Goal: Task Accomplishment & Management: Use online tool/utility

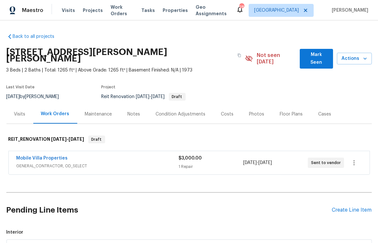
scroll to position [54, 0]
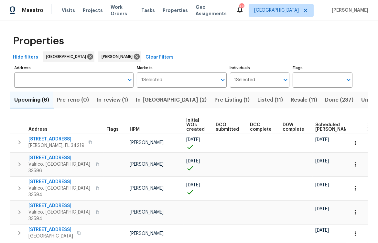
click at [320, 128] on span "Scheduled COE" at bounding box center [334, 127] width 37 height 9
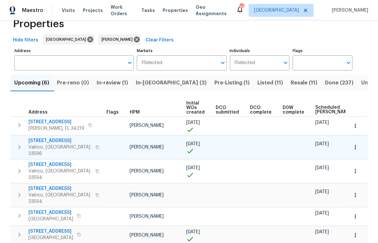
scroll to position [19, 0]
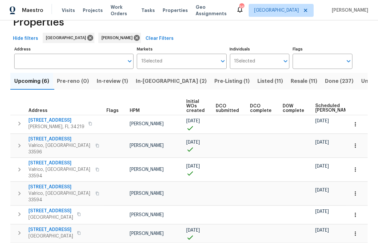
click at [116, 81] on span "In-review (1)" at bounding box center [112, 81] width 31 height 9
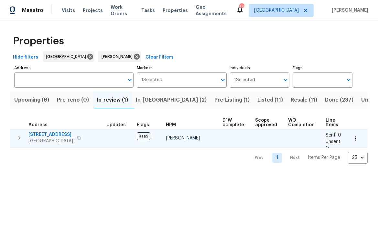
click at [80, 140] on button "button" at bounding box center [79, 137] width 8 height 9
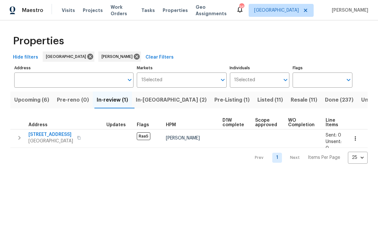
click at [157, 101] on span "In-reno (2)" at bounding box center [171, 99] width 71 height 9
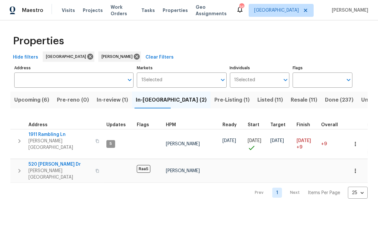
click at [215, 102] on span "Pre-Listing (1)" at bounding box center [232, 99] width 35 height 9
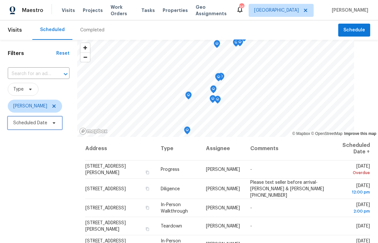
click at [39, 122] on span "Scheduled Date" at bounding box center [30, 123] width 34 height 6
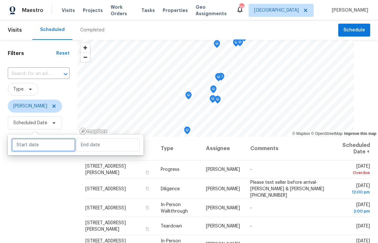
select select "9"
select select "2025"
select select "10"
select select "2025"
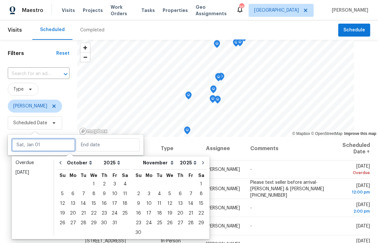
click at [38, 147] on input "text" at bounding box center [44, 145] width 64 height 13
click at [32, 164] on div "Overdue" at bounding box center [33, 163] width 34 height 6
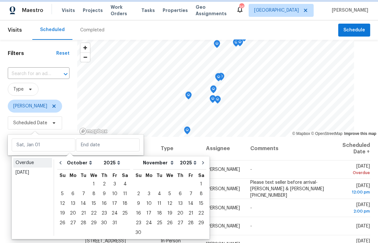
type input "Sun, Sep 14"
type input "Mon, Oct 13"
select select "8"
select select "9"
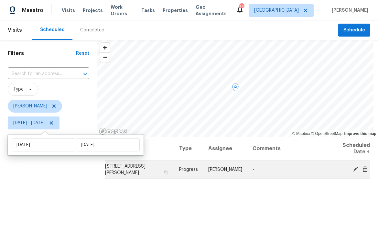
click at [353, 170] on icon at bounding box center [355, 168] width 5 height 5
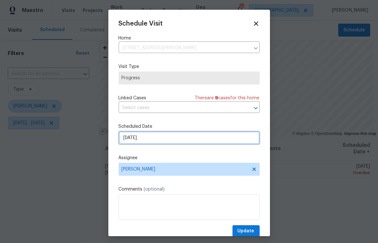
click at [208, 137] on input "10/13/2025" at bounding box center [189, 137] width 141 height 13
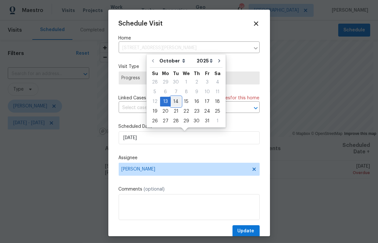
click at [174, 101] on div "14" at bounding box center [176, 101] width 10 height 9
type input "10/14/2025"
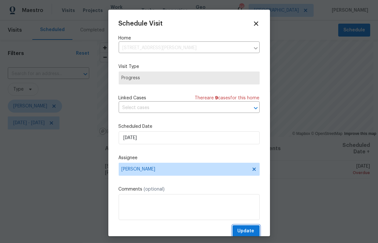
click at [241, 229] on span "Update" at bounding box center [246, 231] width 17 height 8
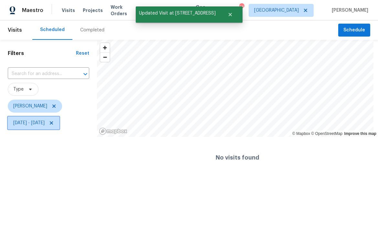
click at [33, 126] on span "Sun, Sep 14 - Mon, Oct 13" at bounding box center [28, 123] width 31 height 6
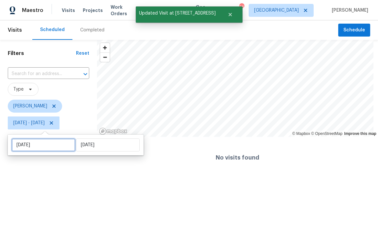
click at [36, 140] on input "Sun, Sep 14" at bounding box center [44, 145] width 64 height 13
select select "8"
select select "2025"
select select "9"
select select "2025"
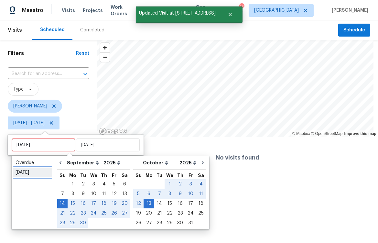
click at [32, 172] on div "[DATE]" at bounding box center [33, 172] width 34 height 6
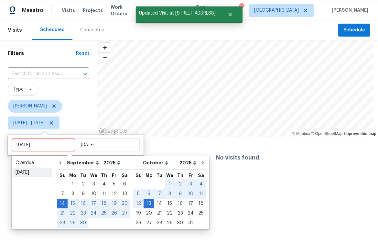
type input "Tue, Oct 14"
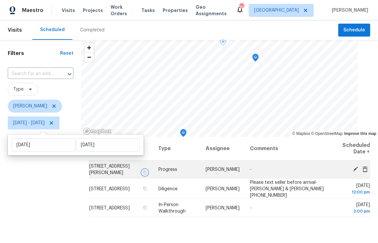
click at [147, 173] on icon "button" at bounding box center [145, 173] width 4 height 4
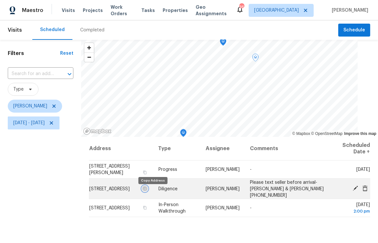
click at [147, 190] on icon "button" at bounding box center [145, 188] width 4 height 4
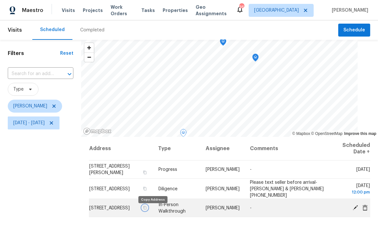
click at [147, 210] on icon "button" at bounding box center [145, 208] width 4 height 4
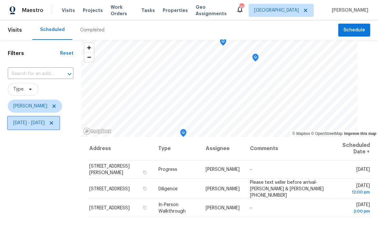
click at [46, 117] on span "Tue, Oct 14 - Tue, Oct 14" at bounding box center [34, 123] width 52 height 13
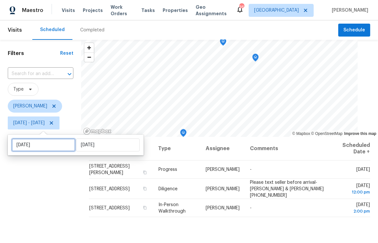
select select "9"
select select "2025"
select select "10"
select select "2025"
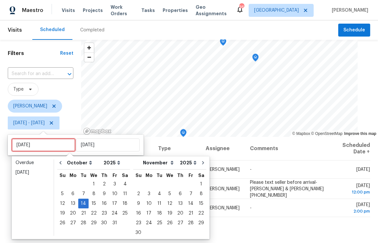
click at [46, 147] on input "Tue, Oct 14" at bounding box center [44, 145] width 64 height 13
type input "Wed, Oct 15"
click at [93, 204] on div "15" at bounding box center [94, 203] width 10 height 9
type input "Wed, Oct 15"
type input "Tue, Oct 14"
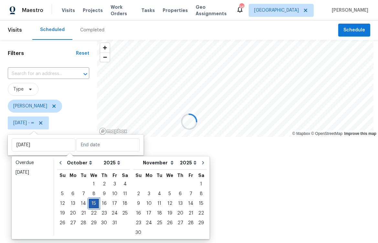
click at [93, 204] on div "15" at bounding box center [94, 203] width 10 height 9
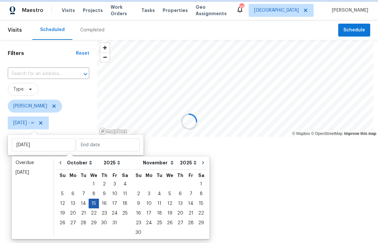
type input "Wed, Oct 15"
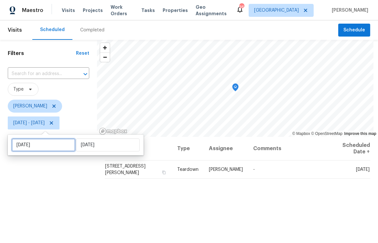
click at [47, 142] on input "Wed, Oct 15" at bounding box center [44, 145] width 64 height 13
select select "9"
select select "2025"
select select "10"
select select "2025"
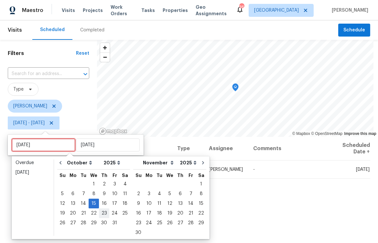
type input "Tue, Oct 14"
click at [103, 203] on div "16" at bounding box center [104, 203] width 10 height 9
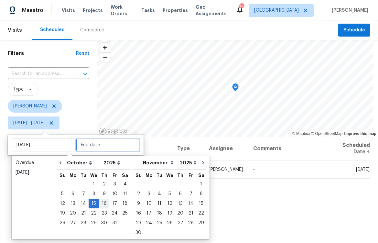
type input "Thu, Oct 16"
type input "Wed, Oct 15"
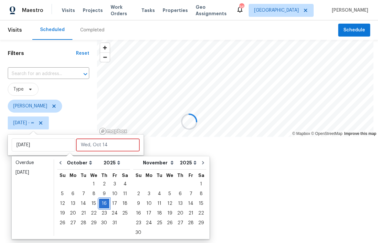
click at [102, 203] on div "16" at bounding box center [104, 203] width 10 height 9
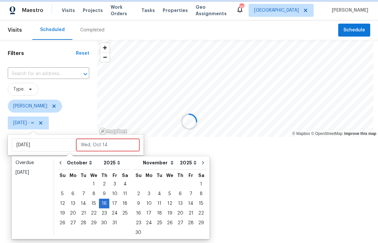
type input "Thu, Oct 16"
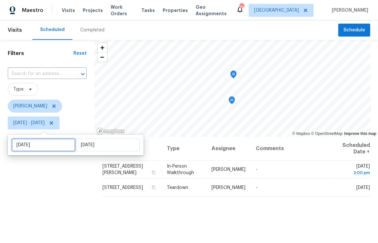
click at [51, 144] on input "Thu, Oct 16" at bounding box center [44, 145] width 64 height 13
select select "9"
select select "2025"
select select "10"
select select "2025"
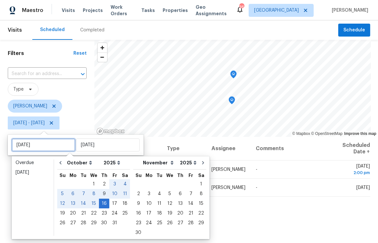
type input "Thu, Oct 09"
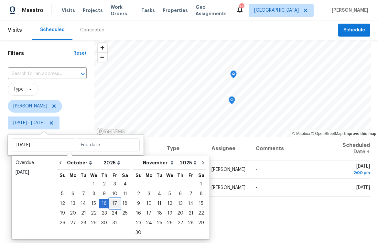
click at [112, 203] on div "17" at bounding box center [114, 203] width 11 height 9
type input "Fri, Oct 17"
type input "Thu, Oct 16"
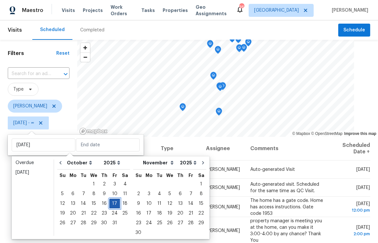
click at [112, 203] on div "17" at bounding box center [114, 203] width 11 height 9
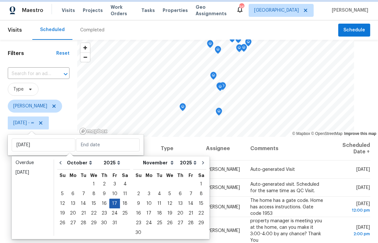
type input "Fri, Oct 17"
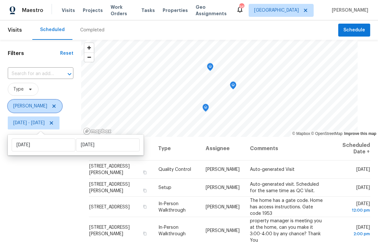
click at [51, 106] on icon at bounding box center [53, 106] width 5 height 5
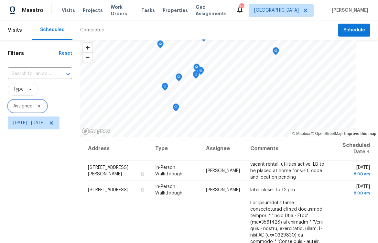
click at [27, 108] on span "Assignee" at bounding box center [22, 106] width 19 height 6
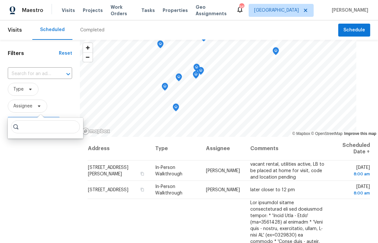
click at [37, 179] on div "Filters Reset ​ Type Assignee Fri, Oct 17 - Fri, Oct 17" at bounding box center [40, 186] width 80 height 292
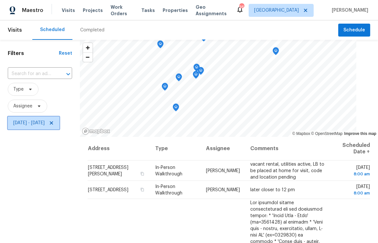
click at [36, 125] on span "Fri, Oct 17 - Fri, Oct 17" at bounding box center [28, 123] width 31 height 6
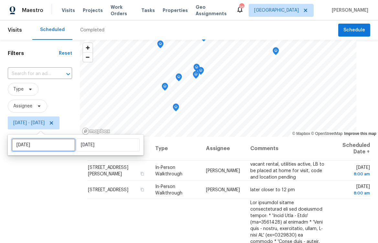
click at [36, 144] on input "Fri, Oct 17" at bounding box center [44, 145] width 64 height 13
select select "9"
select select "2025"
select select "10"
select select "2025"
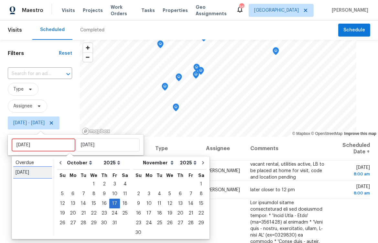
click at [40, 171] on div "Today" at bounding box center [33, 172] width 34 height 6
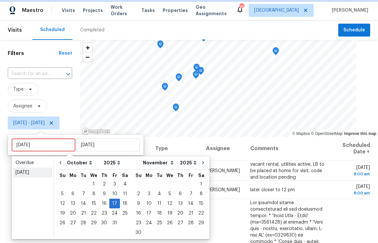
type input "Tue, Oct 14"
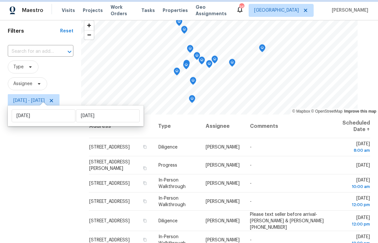
scroll to position [42, 0]
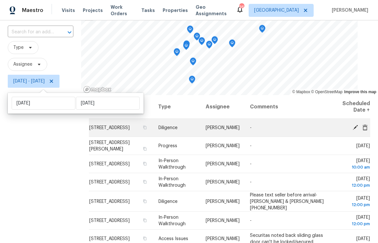
click at [223, 127] on span "[PERSON_NAME]" at bounding box center [223, 128] width 34 height 5
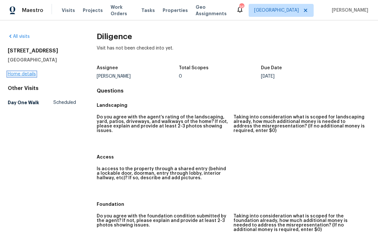
click at [26, 75] on link "Home details" at bounding box center [22, 74] width 28 height 5
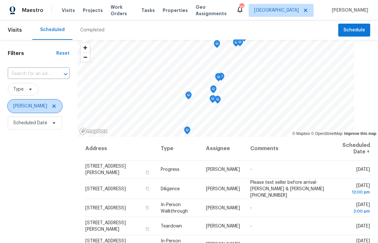
click at [51, 105] on icon at bounding box center [53, 106] width 5 height 5
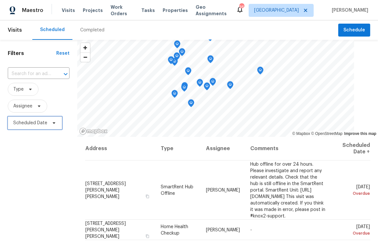
click at [40, 125] on span "Scheduled Date" at bounding box center [30, 123] width 34 height 6
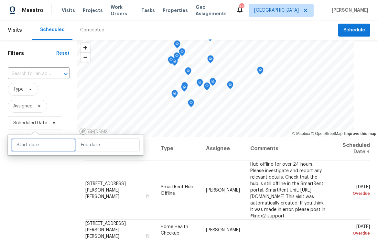
select select "9"
select select "2025"
select select "10"
select select "2025"
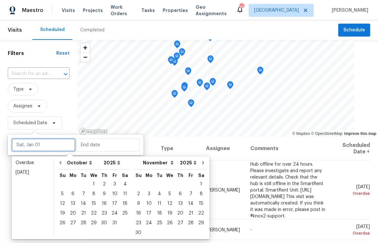
click at [36, 146] on input "text" at bounding box center [44, 145] width 64 height 13
click at [28, 172] on div "[DATE]" at bounding box center [33, 172] width 34 height 6
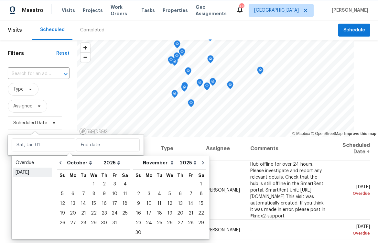
type input "[DATE]"
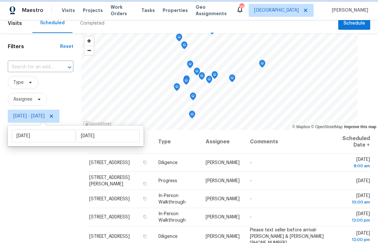
scroll to position [10, 0]
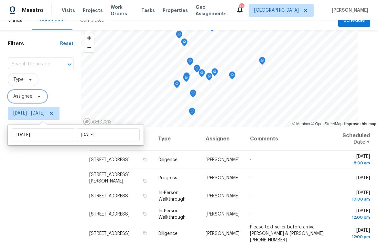
click at [41, 99] on icon at bounding box center [39, 96] width 5 height 5
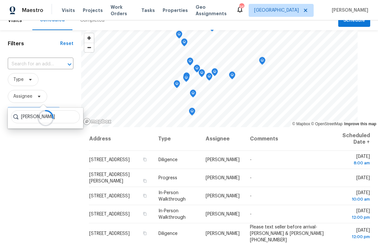
type input "mat smith"
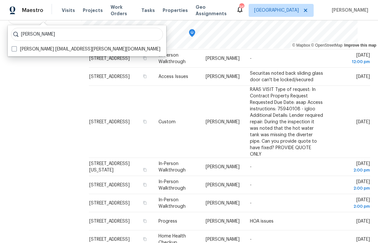
scroll to position [0, 0]
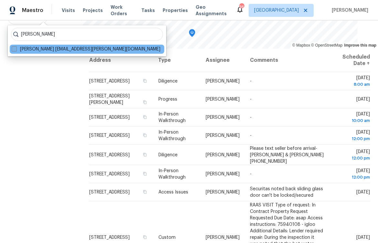
click at [12, 47] on span at bounding box center [14, 48] width 5 height 5
click at [12, 47] on input "Mat Smith mat.smith@opendoor.com" at bounding box center [14, 48] width 4 height 4
checkbox input "true"
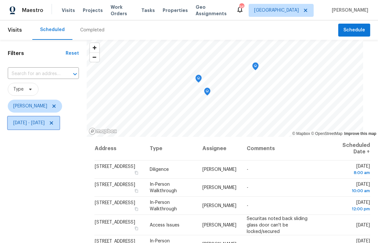
click at [43, 126] on span "Tue, Oct 14 - Tue, Oct 14" at bounding box center [28, 123] width 31 height 6
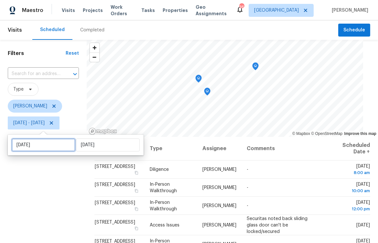
select select "9"
select select "2025"
select select "10"
select select "2025"
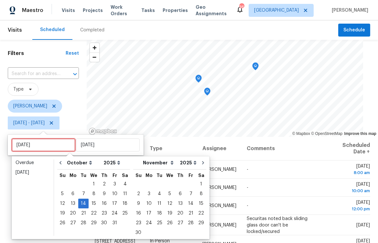
click at [46, 145] on input "Tue, Oct 14" at bounding box center [44, 145] width 64 height 13
type input "Tue, Oct 07"
click at [92, 203] on div "15" at bounding box center [94, 203] width 10 height 9
type input "Wed, Oct 15"
type input "Tue, Oct 14"
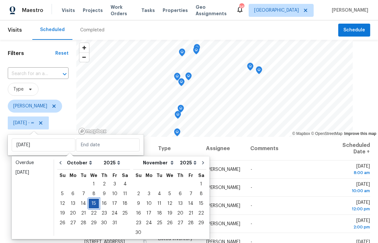
click at [92, 204] on div "15" at bounding box center [94, 203] width 10 height 9
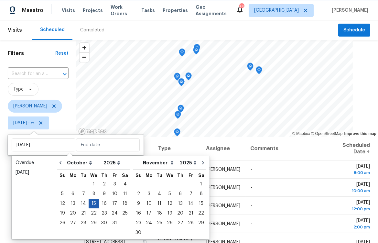
type input "Wed, Oct 15"
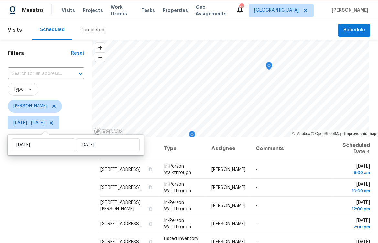
scroll to position [93, 0]
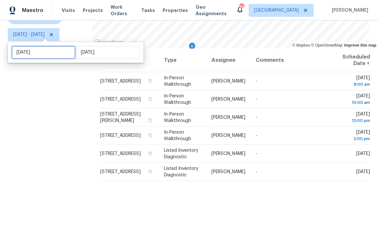
select select "9"
select select "2025"
select select "10"
select select "2025"
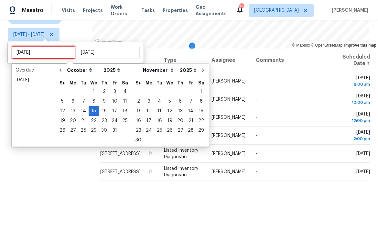
click at [42, 55] on input "Wed, Oct 15" at bounding box center [44, 52] width 64 height 13
type input "Tue, Oct 14"
click at [103, 112] on div "16" at bounding box center [104, 110] width 10 height 9
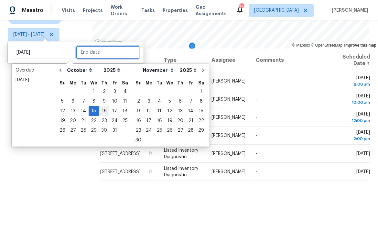
type input "Thu, Oct 16"
type input "Wed, Oct 15"
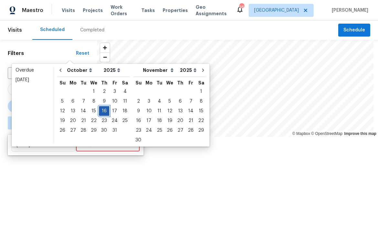
click at [103, 112] on div "16" at bounding box center [104, 110] width 10 height 9
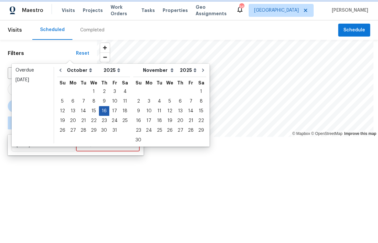
type input "Thu, Oct 16"
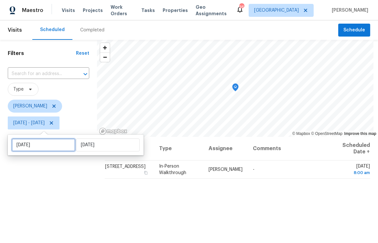
click at [44, 144] on input "Thu, Oct 16" at bounding box center [44, 145] width 64 height 13
select select "9"
select select "2025"
select select "10"
select select "2025"
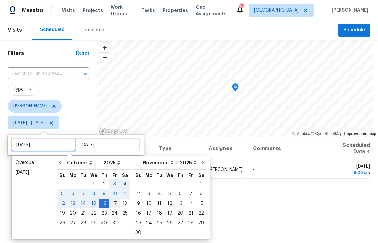
type input "Fri, Oct 17"
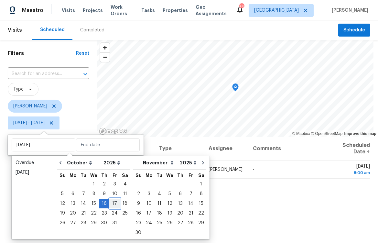
click at [111, 203] on div "17" at bounding box center [114, 203] width 11 height 9
type input "Fri, Oct 17"
type input "Thu, Oct 16"
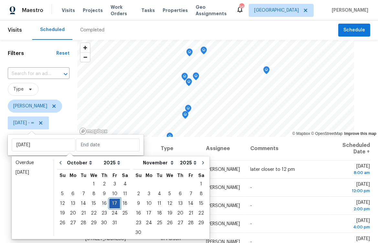
click at [112, 203] on div "17" at bounding box center [114, 203] width 11 height 9
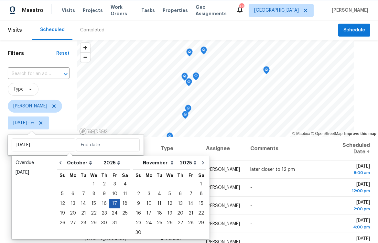
type input "Fri, Oct 17"
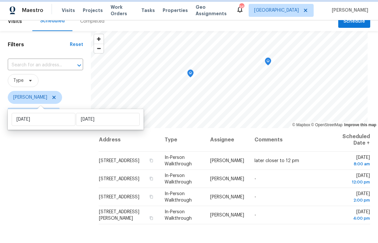
scroll to position [2, 0]
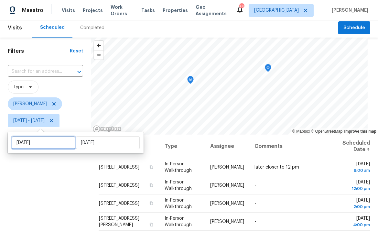
select select "9"
select select "2025"
select select "10"
select select "2025"
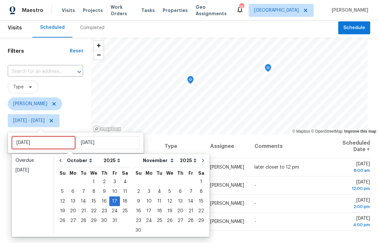
click at [51, 147] on input "Fri, Oct 17" at bounding box center [44, 142] width 64 height 13
click at [52, 105] on icon at bounding box center [53, 103] width 3 height 3
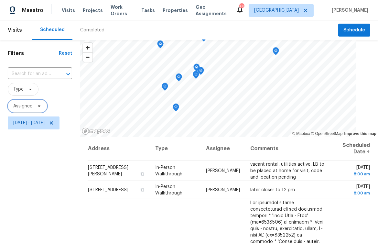
click at [30, 103] on span "Assignee" at bounding box center [22, 106] width 19 height 6
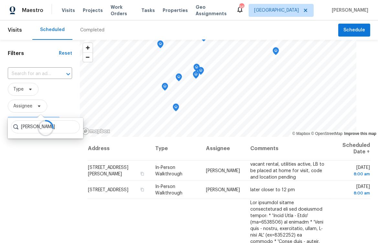
type input "nick"
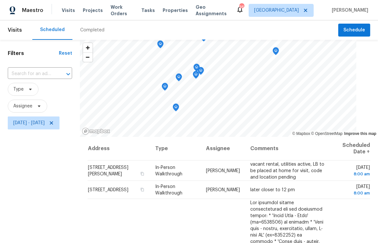
click at [47, 196] on div "Filters Reset ​ Type Assignee Fri, Oct 17 - Fri, Oct 17" at bounding box center [40, 186] width 80 height 292
click at [44, 122] on span "Fri, Oct 17 - Fri, Oct 17" at bounding box center [28, 123] width 31 height 6
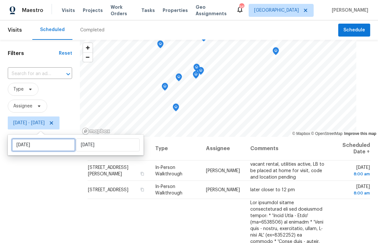
click at [41, 149] on input "Fri, Oct 17" at bounding box center [44, 145] width 64 height 13
select select "9"
select select "2025"
select select "10"
select select "2025"
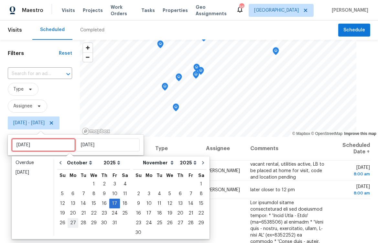
type input "Mon, Oct 20"
type input "Mon, Oct 13"
type input "Fri, Oct 17"
type input "Wed, Oct 22"
type input "Thu, Oct 16"
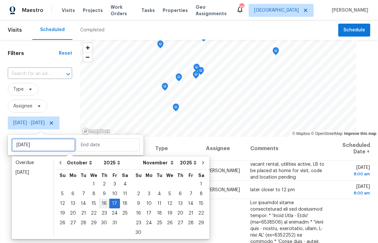
type input "Fri, Oct 17"
click at [103, 204] on div "16" at bounding box center [104, 203] width 10 height 9
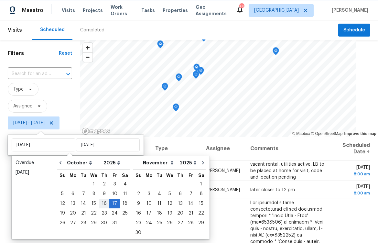
type input "Thu, Oct 16"
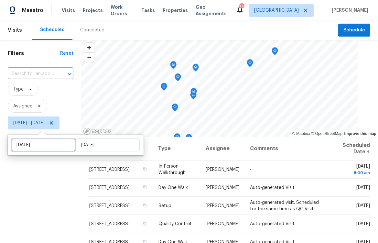
click at [29, 142] on input "Thu, Oct 16" at bounding box center [44, 145] width 64 height 13
select select "9"
select select "2025"
select select "10"
select select "2025"
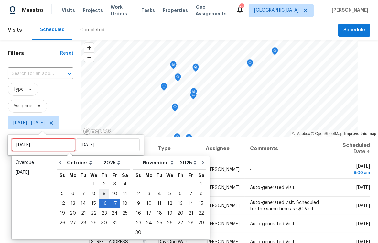
type input "Thu, Oct 09"
click at [92, 204] on div "15" at bounding box center [94, 203] width 10 height 9
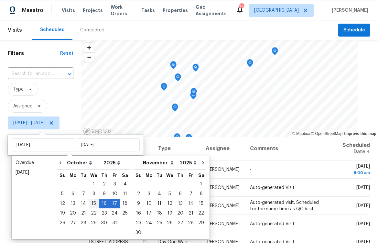
type input "Wed, Oct 15"
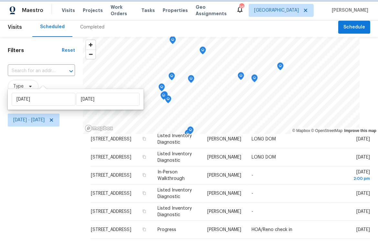
scroll to position [2, 0]
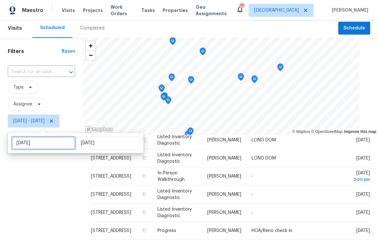
click at [55, 146] on input "Wed, Oct 15" at bounding box center [44, 143] width 64 height 13
select select "9"
select select "2025"
select select "10"
select select "2025"
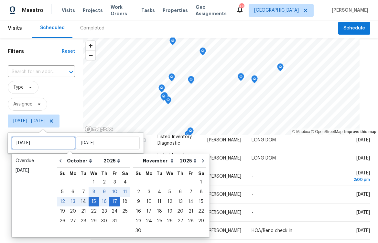
type input "Tue, Oct 14"
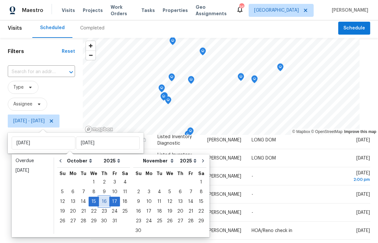
click at [103, 203] on div "16" at bounding box center [104, 201] width 10 height 9
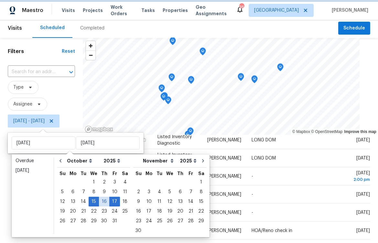
type input "Thu, Oct 16"
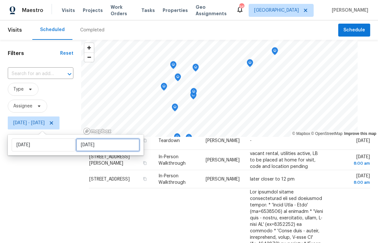
click at [80, 145] on input "Fri, Oct 17" at bounding box center [108, 145] width 64 height 13
select select "9"
select select "2025"
select select "10"
select select "2025"
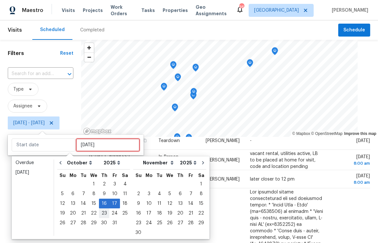
type input "Thu, Oct 09"
type input "Thu, Oct 16"
click at [105, 204] on div "16" at bounding box center [104, 203] width 10 height 9
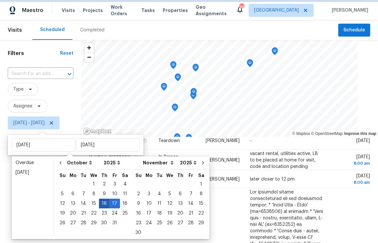
type input "Thu, Oct 16"
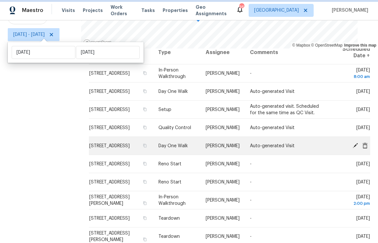
scroll to position [33, 0]
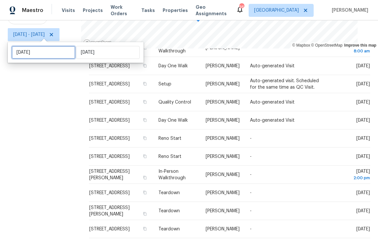
click at [43, 55] on input "Thu, Oct 16" at bounding box center [44, 52] width 64 height 13
select select "9"
select select "2025"
select select "10"
select select "2025"
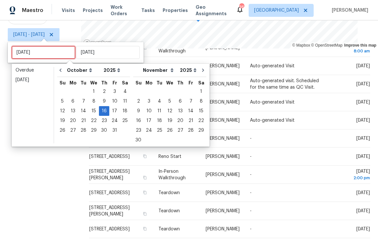
type input "Wed, Oct 22"
type input "Thu, Oct 16"
type input "Fri, Oct 31"
type input "Fri, Oct 17"
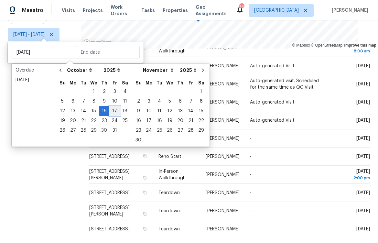
click at [109, 111] on div "17" at bounding box center [114, 110] width 11 height 9
type input "Fri, Oct 17"
type input "Thu, Oct 16"
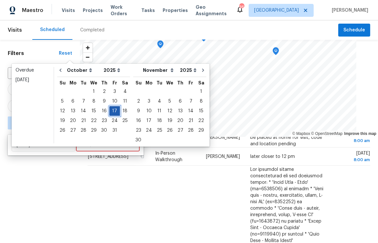
click at [112, 111] on div "17" at bounding box center [114, 110] width 11 height 9
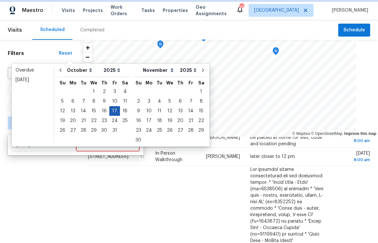
type input "Fri, Oct 17"
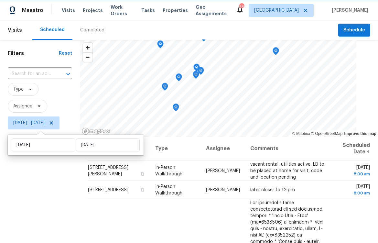
click at [30, 124] on span "Fri, Oct 17 - Fri, Oct 17" at bounding box center [28, 123] width 31 height 6
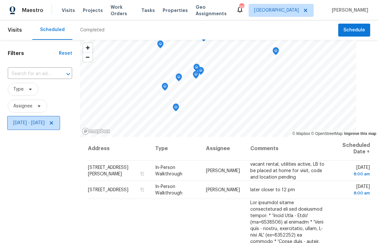
click at [31, 124] on span "Fri, Oct 17 - Fri, Oct 17" at bounding box center [28, 123] width 31 height 6
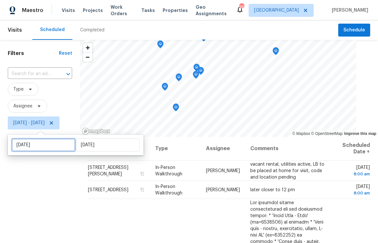
click at [31, 141] on input "Fri, Oct 17" at bounding box center [44, 145] width 64 height 13
select select "9"
select select "2025"
select select "10"
select select "2025"
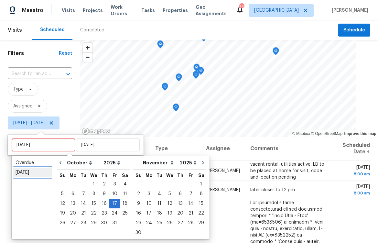
click at [32, 171] on div "Today" at bounding box center [33, 172] width 34 height 6
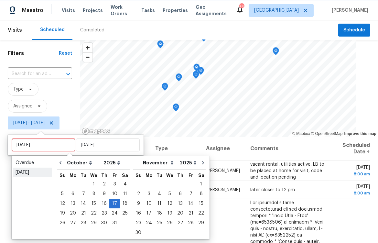
type input "Tue, Oct 14"
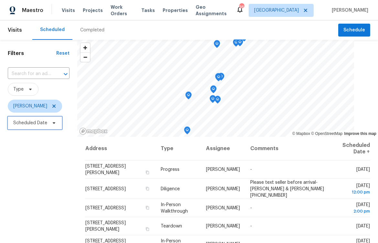
click at [30, 125] on span "Scheduled Date" at bounding box center [30, 123] width 34 height 6
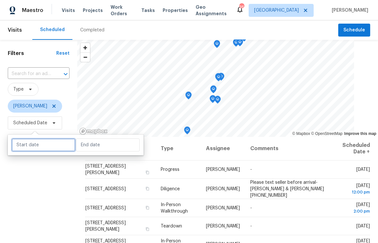
click at [38, 146] on input "text" at bounding box center [44, 145] width 64 height 13
select select "9"
select select "2025"
select select "10"
select select "2025"
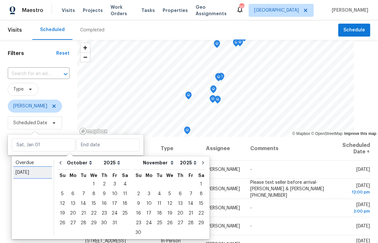
click at [28, 173] on div "[DATE]" at bounding box center [33, 172] width 34 height 6
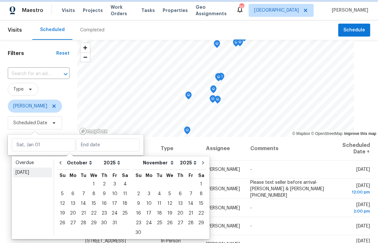
type input "[DATE]"
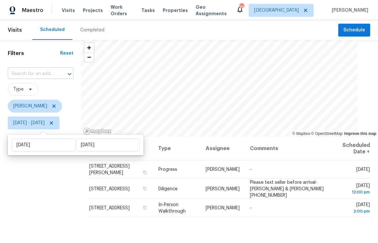
click at [52, 74] on input "text" at bounding box center [32, 74] width 48 height 10
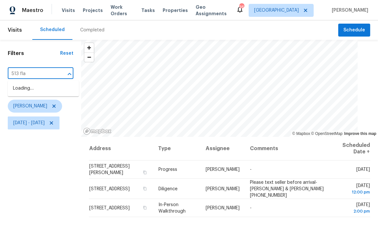
type input "513 flam"
click at [43, 89] on li "[STREET_ADDRESS]" at bounding box center [43, 88] width 71 height 11
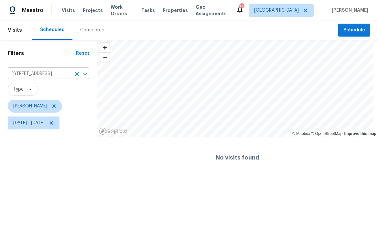
click at [50, 72] on input "[STREET_ADDRESS]" at bounding box center [39, 74] width 63 height 10
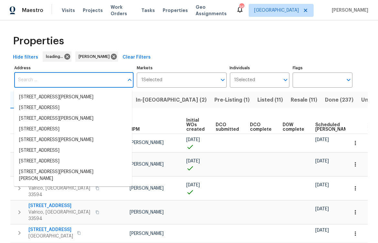
click at [51, 76] on input "Address" at bounding box center [69, 80] width 110 height 15
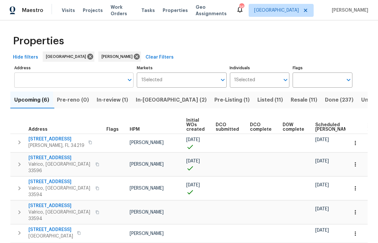
click at [51, 75] on input "Address" at bounding box center [69, 80] width 110 height 15
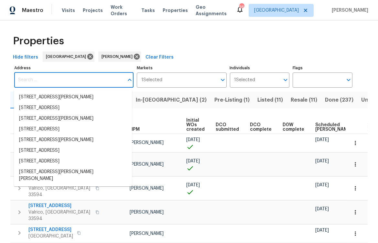
paste input "[STREET_ADDRESS]"
type input "[STREET_ADDRESS]"
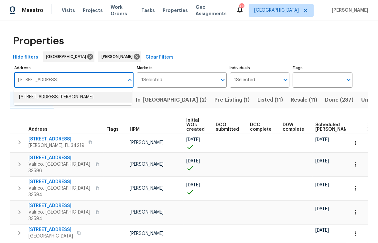
click at [56, 98] on li "[STREET_ADDRESS][PERSON_NAME]" at bounding box center [73, 97] width 118 height 11
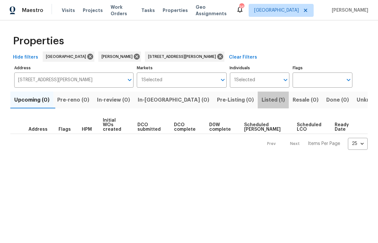
click at [262, 101] on span "Listed (1)" at bounding box center [273, 99] width 23 height 9
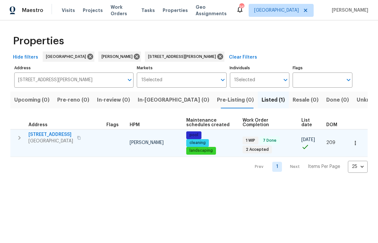
click at [60, 134] on span "[STREET_ADDRESS]" at bounding box center [50, 134] width 45 height 6
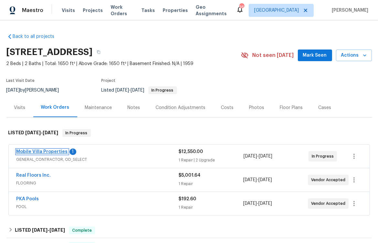
click at [27, 151] on link "Mobile Villa Properties" at bounding box center [42, 152] width 51 height 5
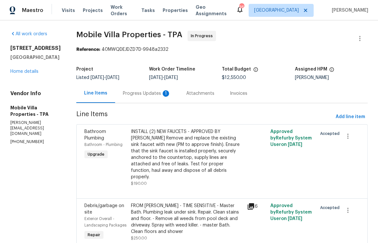
click at [123, 95] on div "Progress Updates 1" at bounding box center [147, 93] width 48 height 6
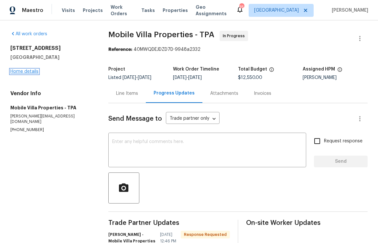
click at [23, 72] on link "Home details" at bounding box center [24, 71] width 28 height 5
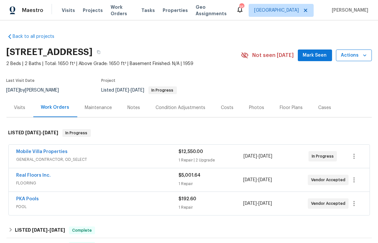
click at [351, 56] on span "Actions" at bounding box center [354, 55] width 26 height 8
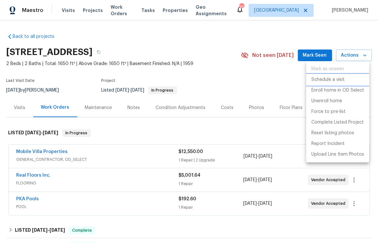
click at [333, 82] on p "Schedule a visit" at bounding box center [328, 79] width 33 height 7
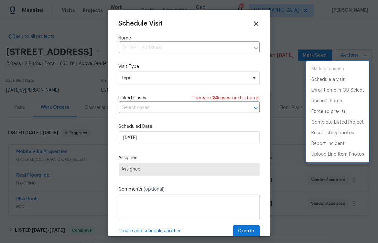
click at [160, 79] on div at bounding box center [189, 121] width 378 height 243
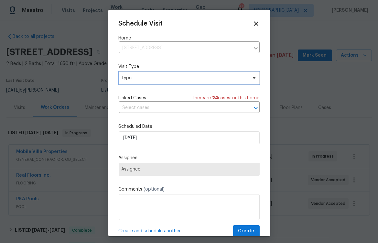
click at [160, 79] on span "Type" at bounding box center [185, 78] width 126 height 6
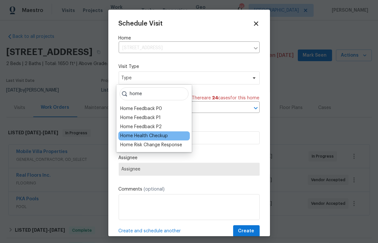
type input "home"
click at [141, 138] on div "Home Health Checkup" at bounding box center [144, 136] width 48 height 6
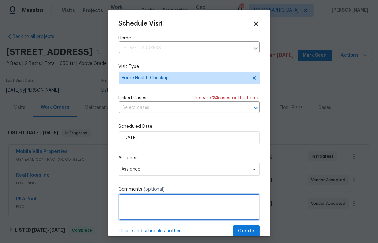
click at [148, 206] on textarea at bounding box center [189, 207] width 141 height 26
type textarea "UPGRADE WORK PROGRESS WALK"
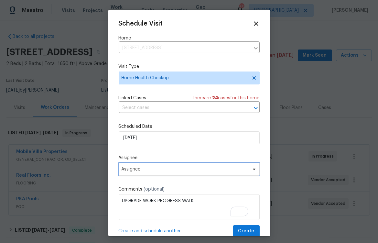
click at [197, 169] on span "Assignee" at bounding box center [185, 169] width 127 height 5
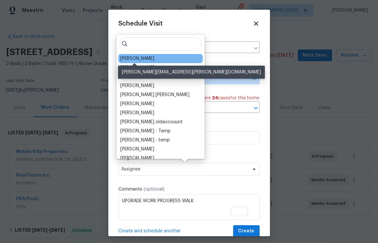
click at [139, 59] on div "[PERSON_NAME]" at bounding box center [137, 58] width 34 height 6
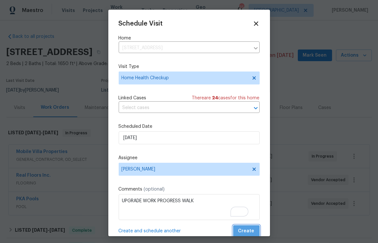
click at [245, 230] on span "Create" at bounding box center [247, 231] width 16 height 8
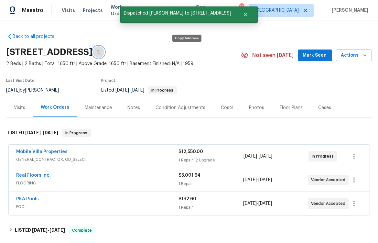
click at [100, 51] on icon "button" at bounding box center [98, 52] width 3 height 4
